Goal: Task Accomplishment & Management: Manage account settings

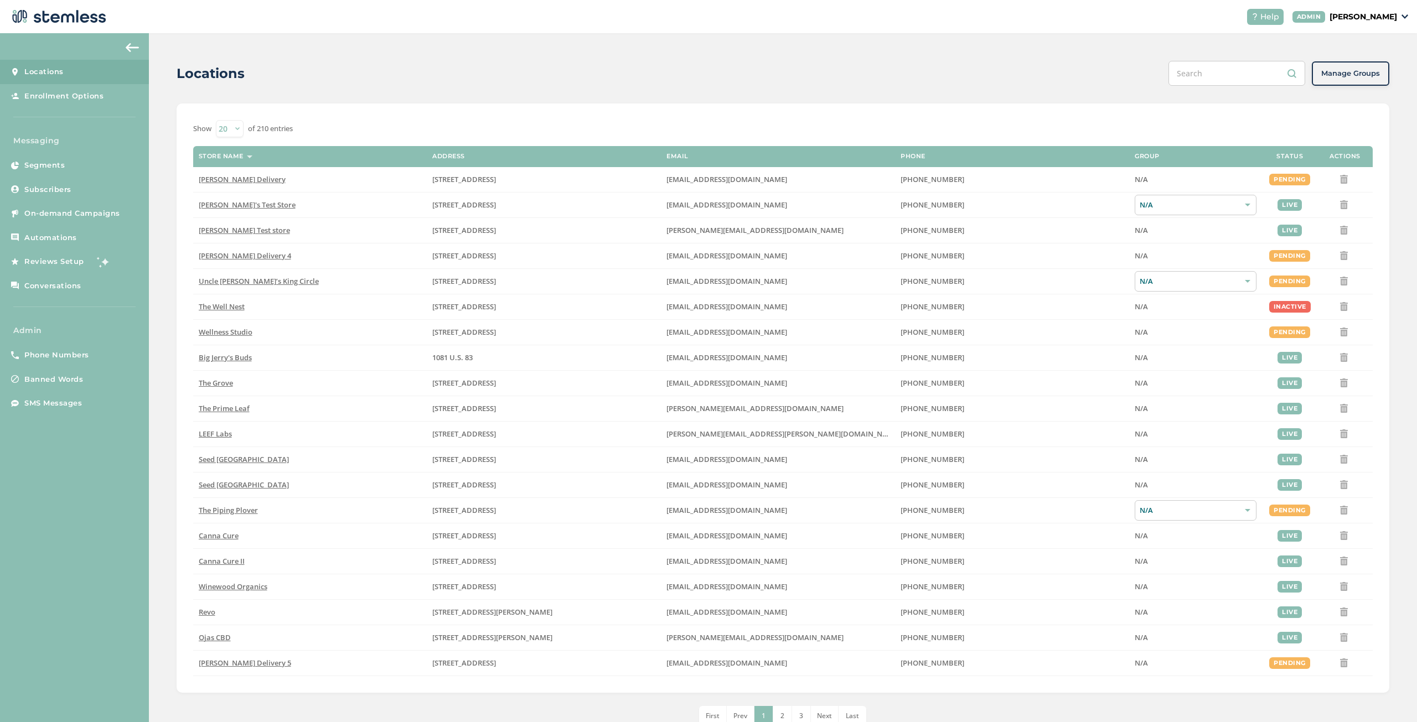
click at [1366, 18] on p "[PERSON_NAME]" at bounding box center [1363, 17] width 68 height 12
click at [1353, 79] on span "Impersonate" at bounding box center [1368, 79] width 54 height 11
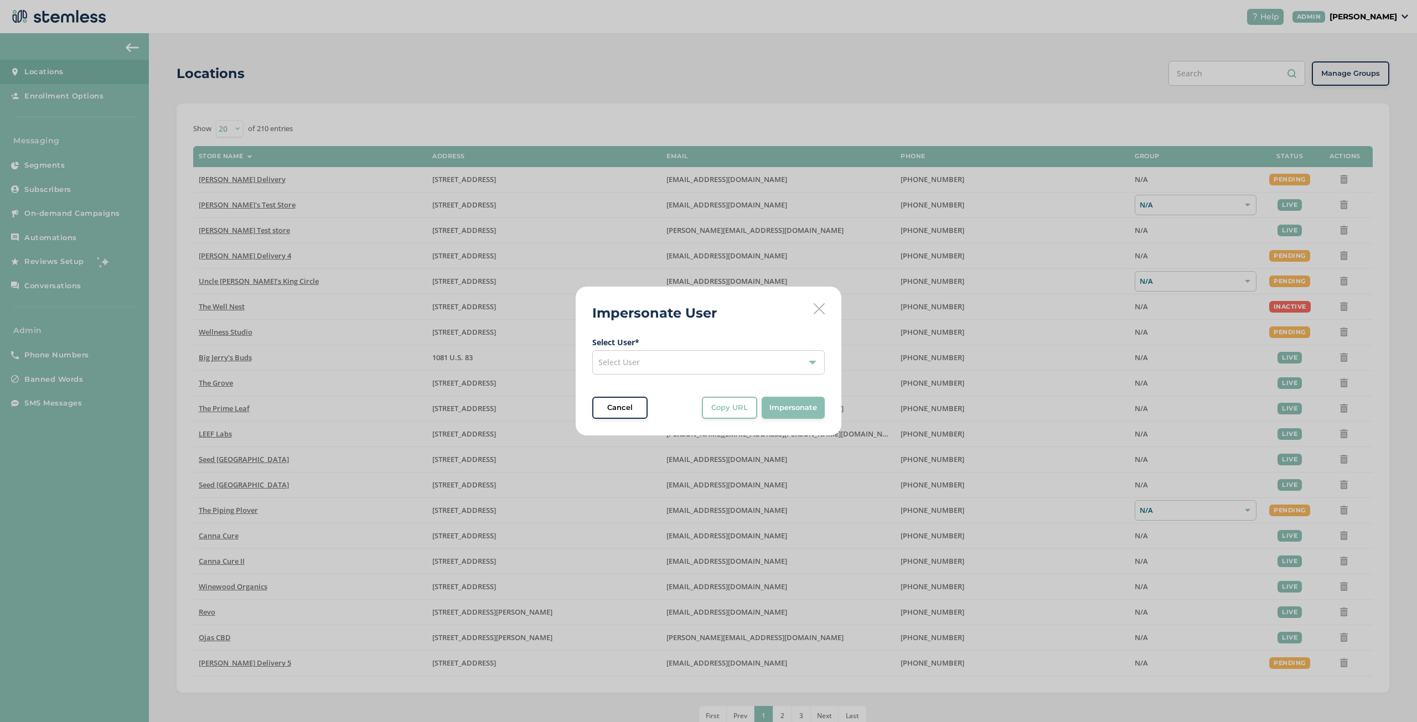
click at [696, 360] on div "Select User" at bounding box center [708, 362] width 232 height 24
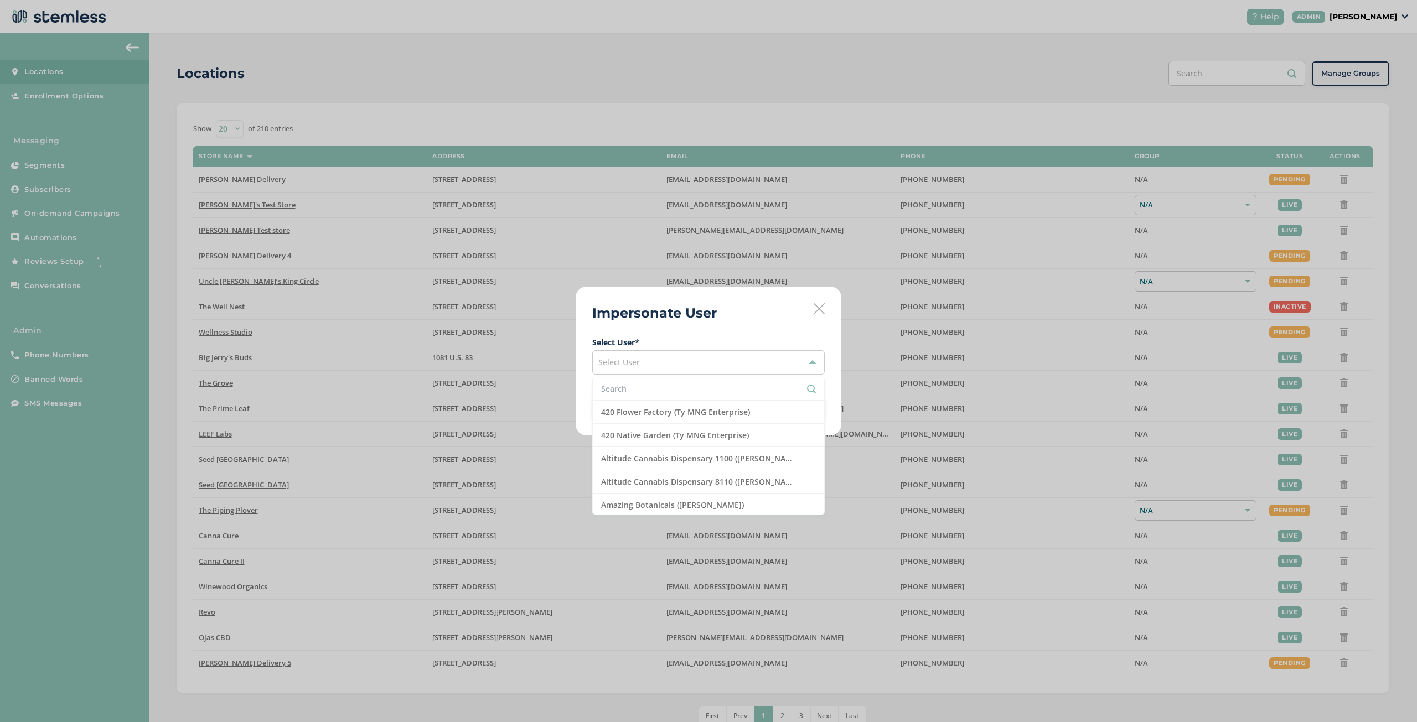
click at [663, 394] on input "text" at bounding box center [708, 389] width 215 height 12
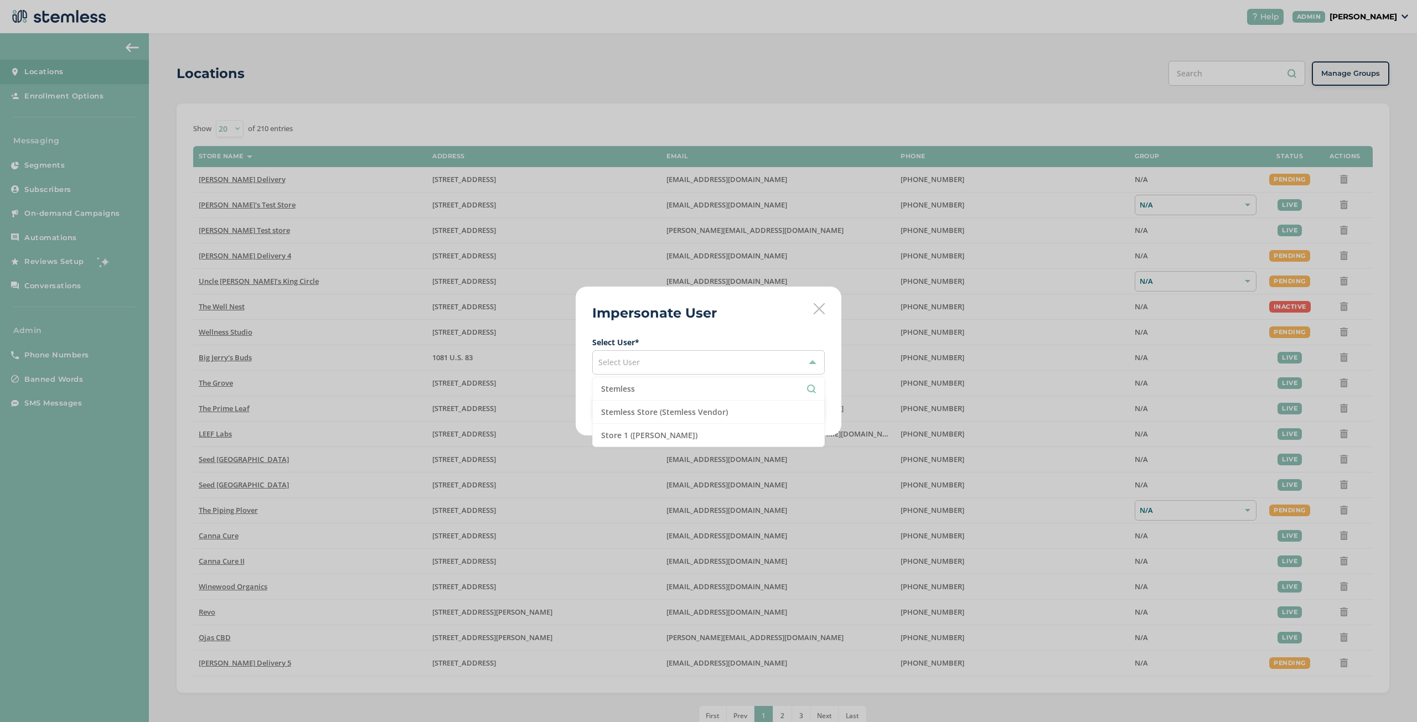
type input "Stemless"
click at [647, 415] on li "Stemless Store (Stemless Vendor)" at bounding box center [708, 412] width 231 height 23
click at [773, 412] on span "Impersonate" at bounding box center [793, 407] width 48 height 11
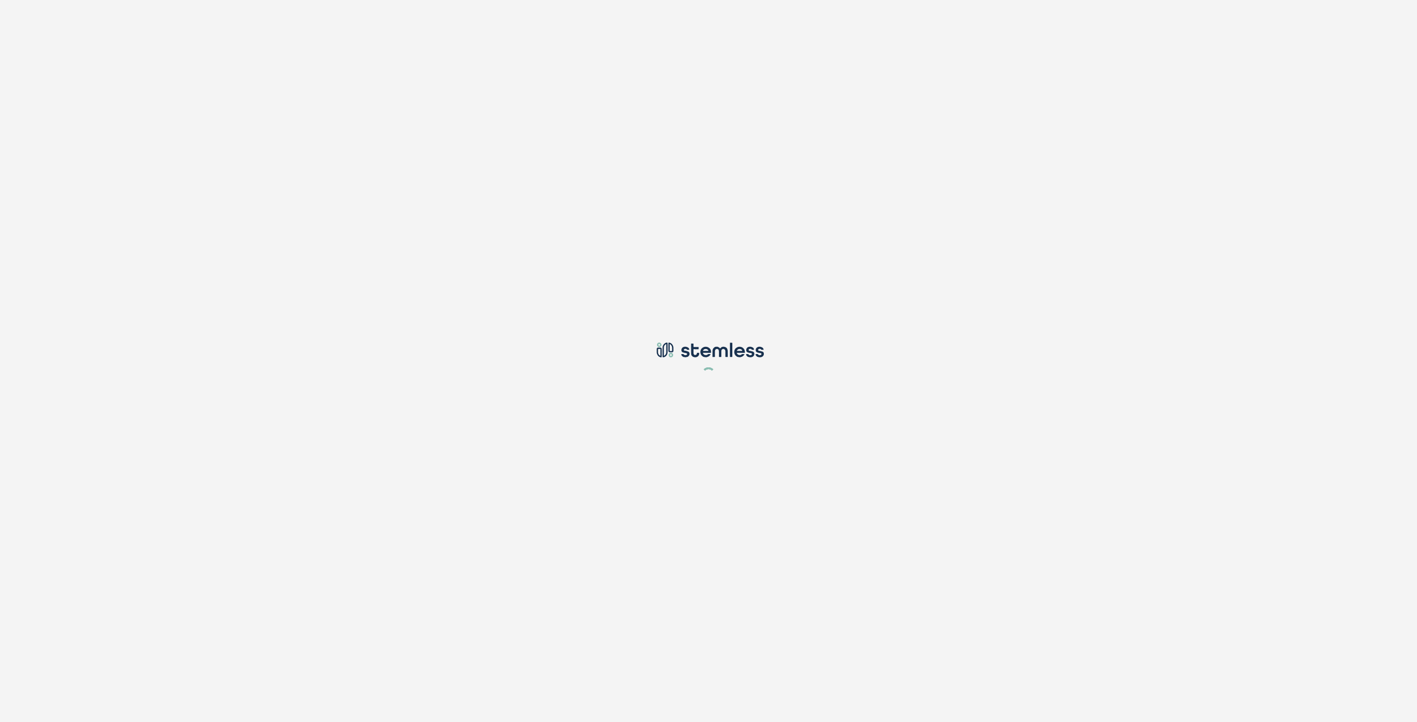
type input "[EMAIL_ADDRESS][DOMAIN_NAME]"
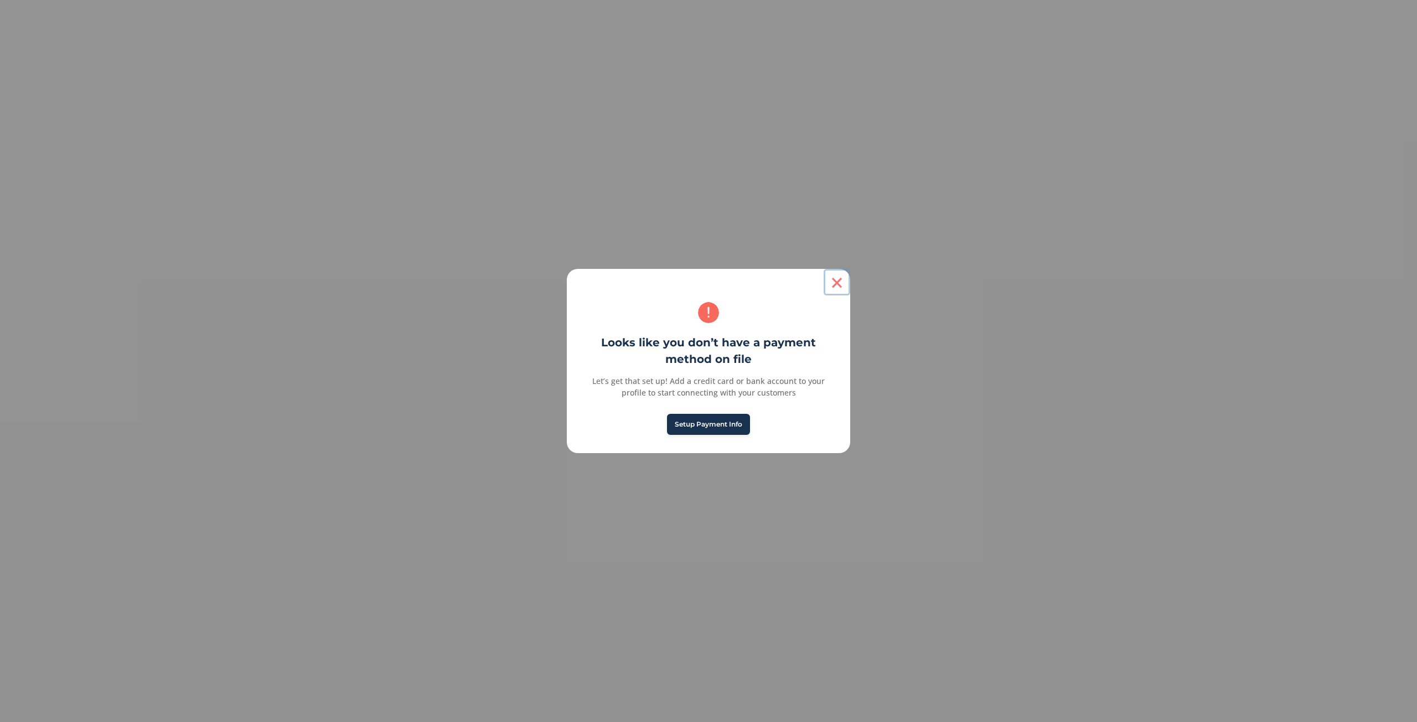
click at [836, 281] on button "×" at bounding box center [836, 282] width 27 height 27
